Goal: Task Accomplishment & Management: Use online tool/utility

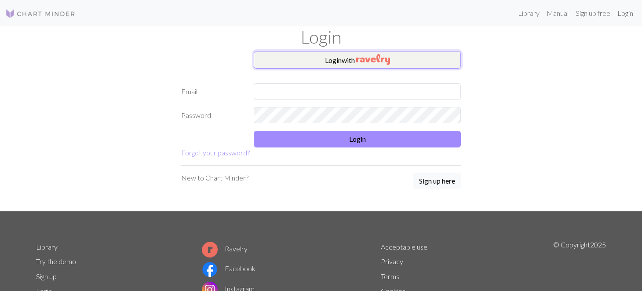
click at [328, 54] on button "Login with" at bounding box center [357, 60] width 207 height 18
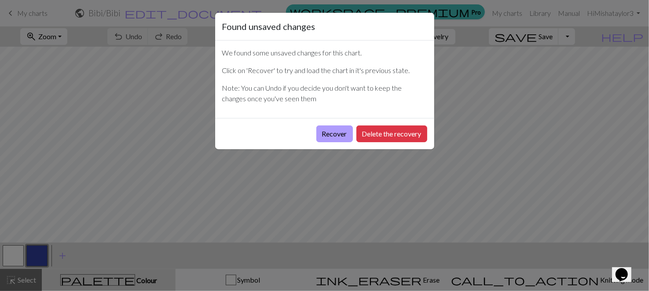
click at [334, 139] on button "Recover" at bounding box center [334, 133] width 36 height 17
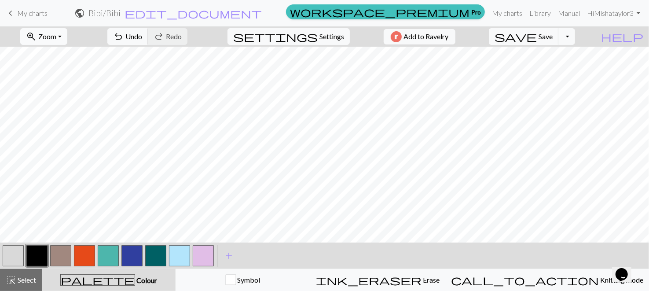
click at [57, 43] on button "zoom_in Zoom Zoom" at bounding box center [43, 36] width 47 height 17
click at [77, 109] on button "50%" at bounding box center [55, 105] width 69 height 14
click at [163, 252] on button "button" at bounding box center [155, 255] width 21 height 21
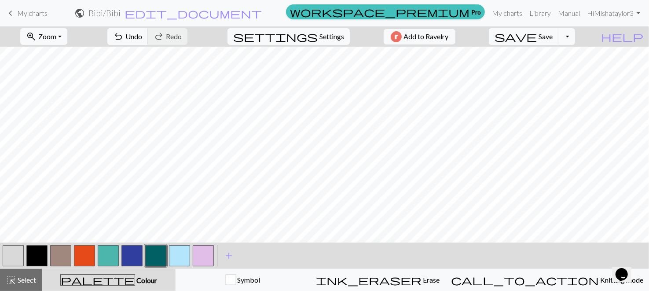
click at [41, 252] on button "button" at bounding box center [36, 255] width 21 height 21
click at [228, 254] on span "add" at bounding box center [228, 255] width 11 height 12
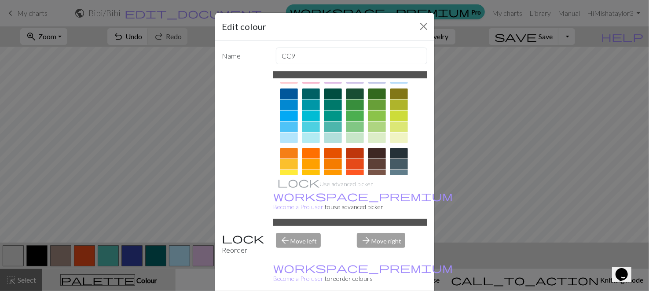
scroll to position [0, 0]
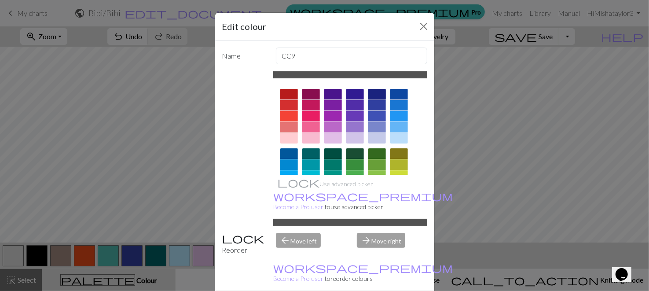
click at [367, 92] on div at bounding box center [377, 94] width 18 height 11
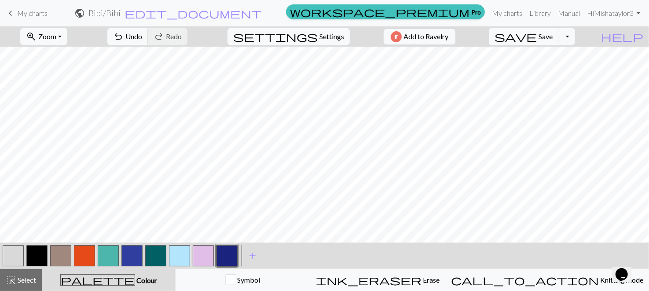
click at [42, 251] on button "button" at bounding box center [36, 255] width 21 height 21
click at [230, 257] on button "button" at bounding box center [226, 255] width 21 height 21
click at [88, 251] on button "button" at bounding box center [84, 255] width 21 height 21
click at [175, 258] on button "button" at bounding box center [179, 255] width 21 height 21
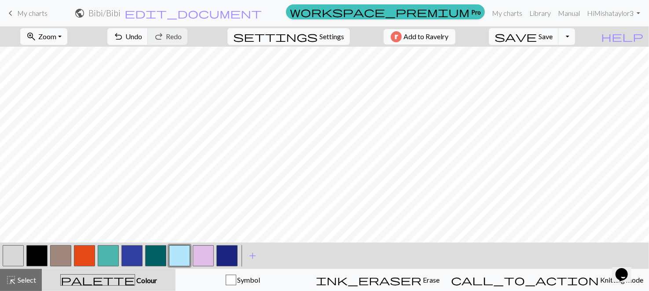
click at [81, 255] on button "button" at bounding box center [84, 255] width 21 height 21
click at [64, 254] on button "button" at bounding box center [60, 255] width 21 height 21
click at [172, 259] on button "button" at bounding box center [179, 255] width 21 height 21
click at [223, 257] on button "button" at bounding box center [226, 255] width 21 height 21
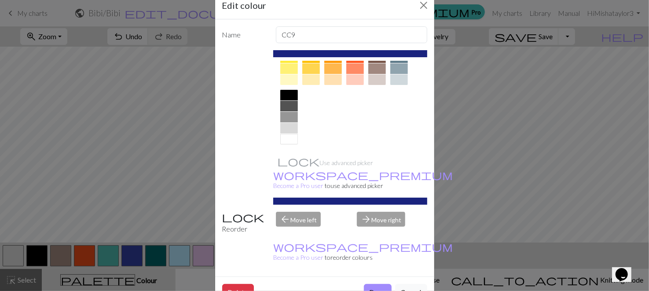
scroll to position [120, 0]
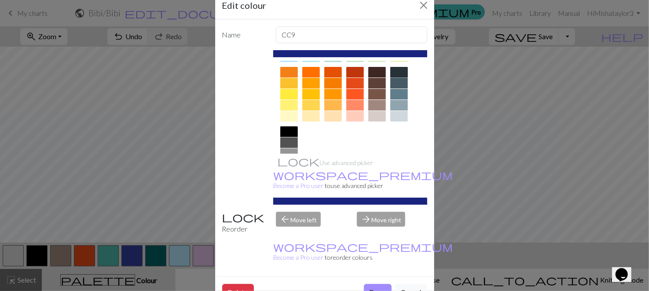
click at [367, 71] on div at bounding box center [399, 72] width 18 height 11
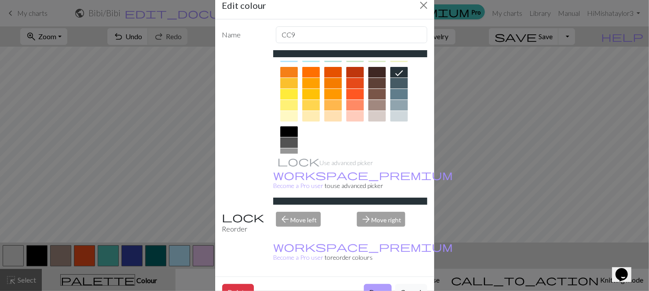
click at [367, 284] on button "Done" at bounding box center [378, 292] width 28 height 17
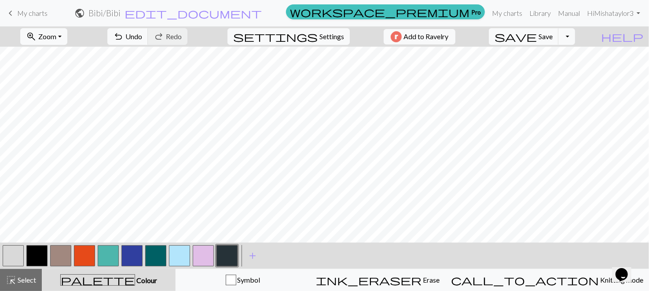
click at [65, 253] on button "button" at bounding box center [60, 255] width 21 height 21
click at [204, 257] on button "button" at bounding box center [203, 255] width 21 height 21
click at [161, 245] on button "button" at bounding box center [155, 255] width 21 height 21
click at [112, 258] on button "button" at bounding box center [108, 255] width 21 height 21
click at [175, 255] on button "button" at bounding box center [179, 255] width 21 height 21
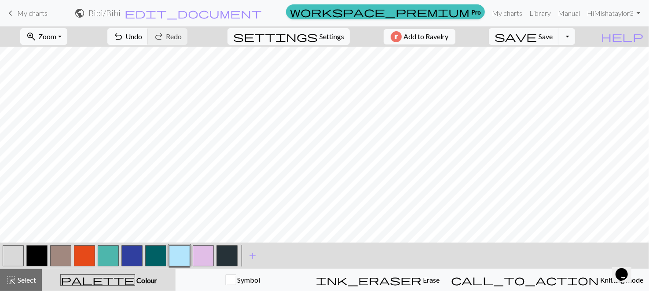
click at [81, 257] on button "button" at bounding box center [84, 255] width 21 height 21
click at [367, 43] on button "save Save Save" at bounding box center [524, 36] width 70 height 17
